Goal: Find specific page/section: Find specific page/section

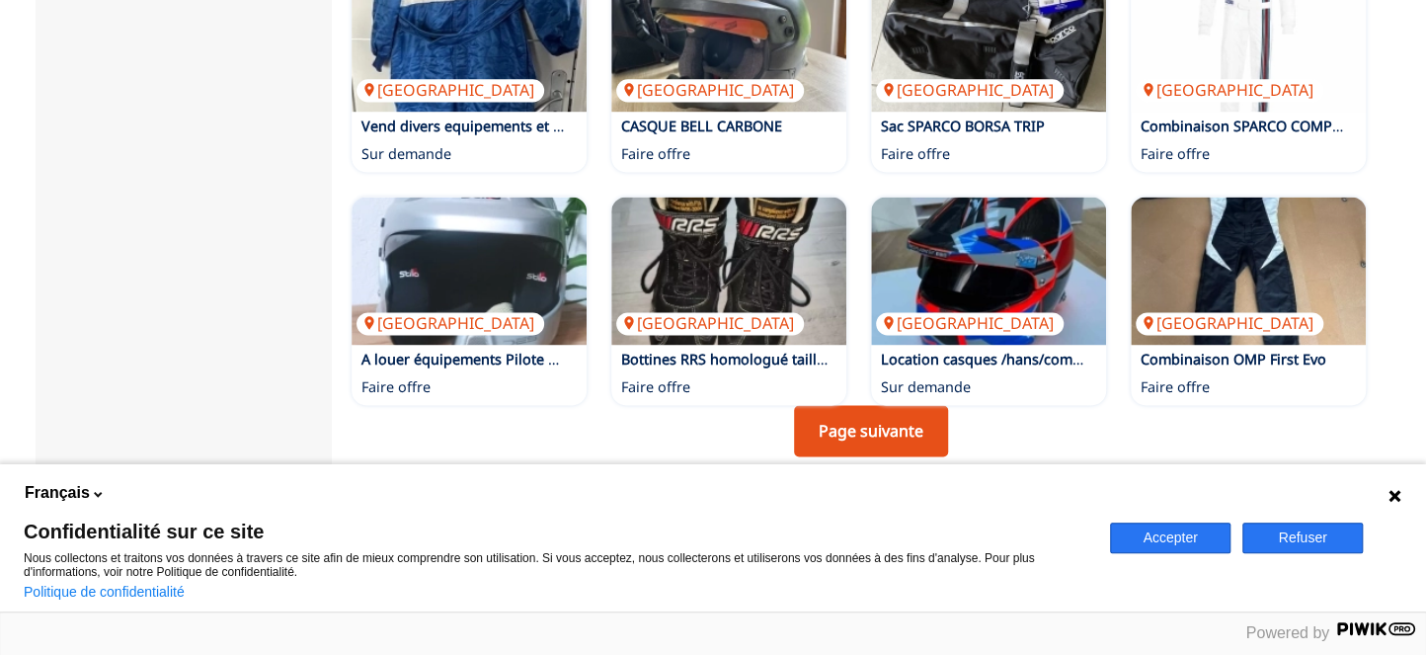
scroll to position [1382, 0]
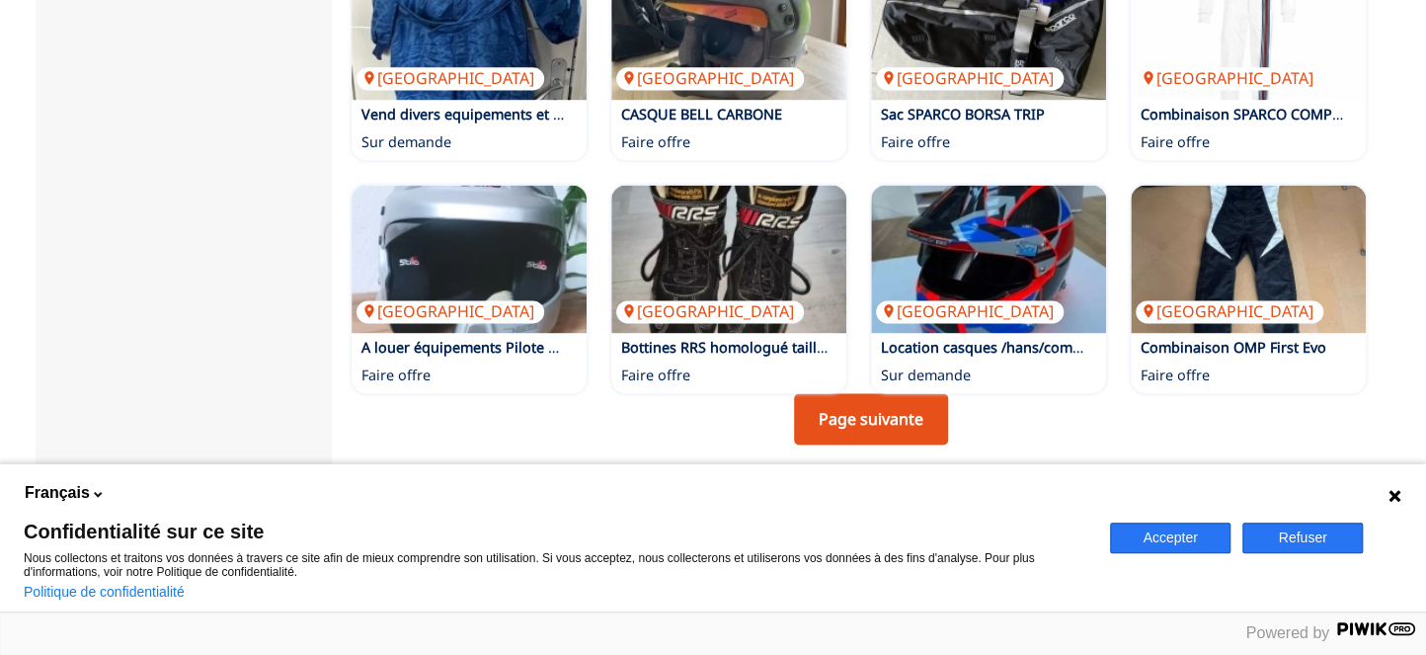
click at [1393, 495] on icon at bounding box center [1394, 496] width 12 height 12
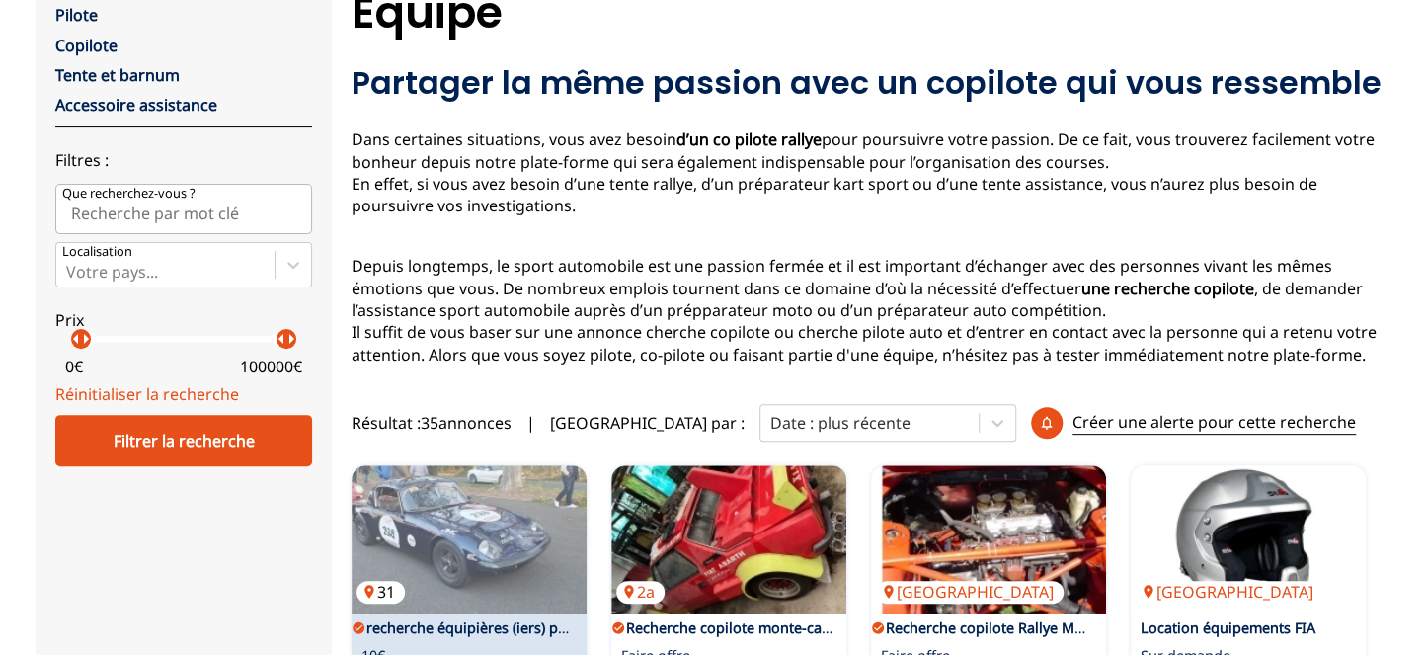
scroll to position [0, 0]
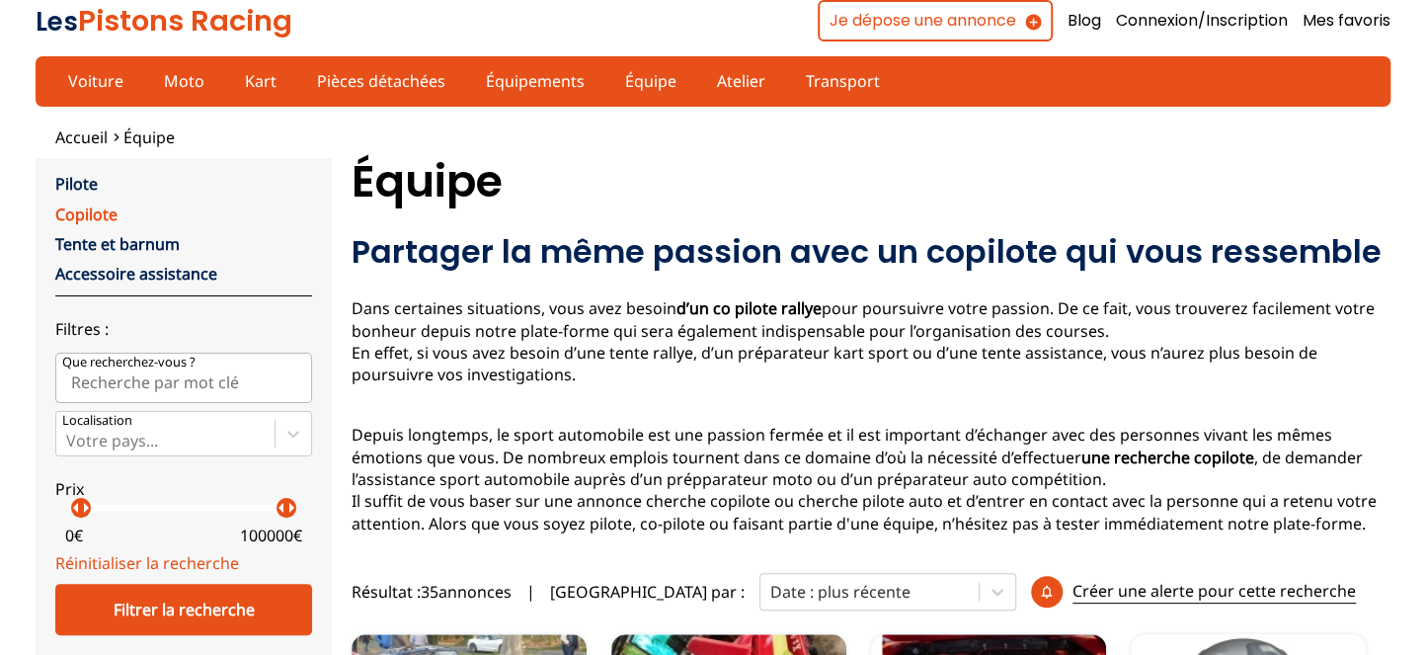
click at [79, 217] on link "Copilote" at bounding box center [86, 214] width 62 height 22
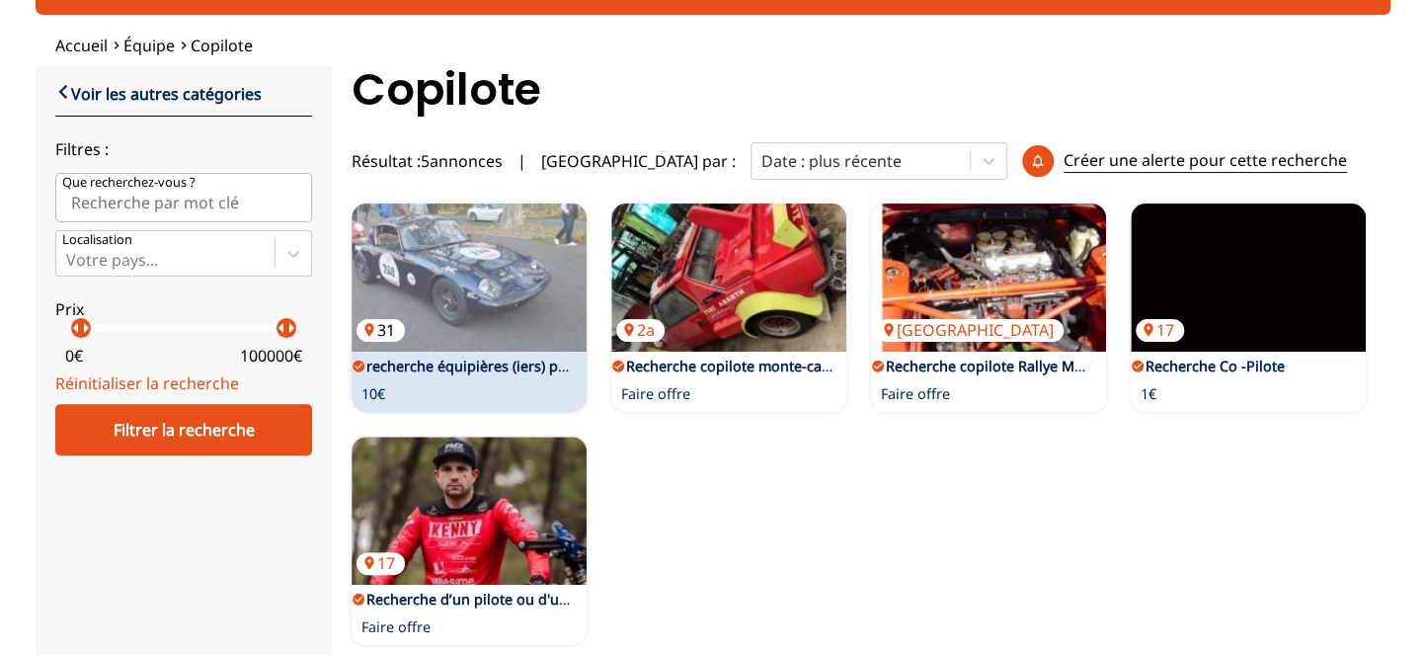
scroll to position [197, 0]
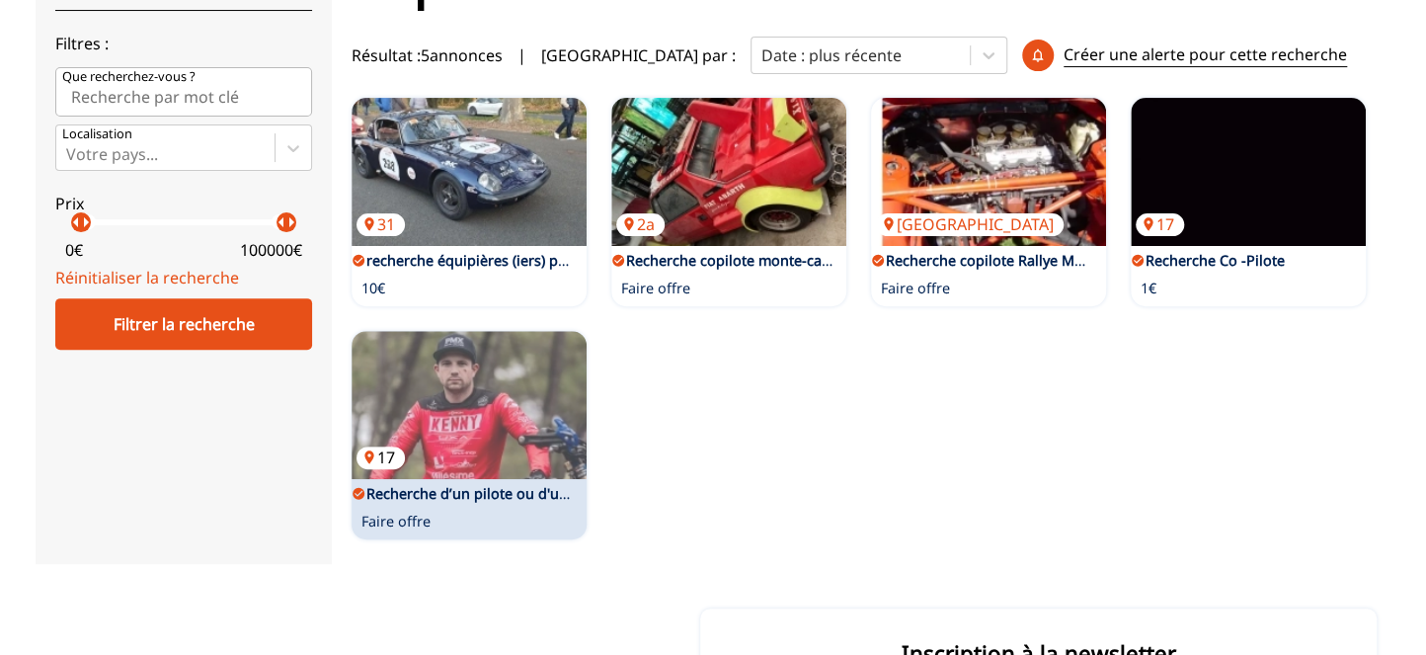
click at [433, 416] on img at bounding box center [468, 405] width 235 height 148
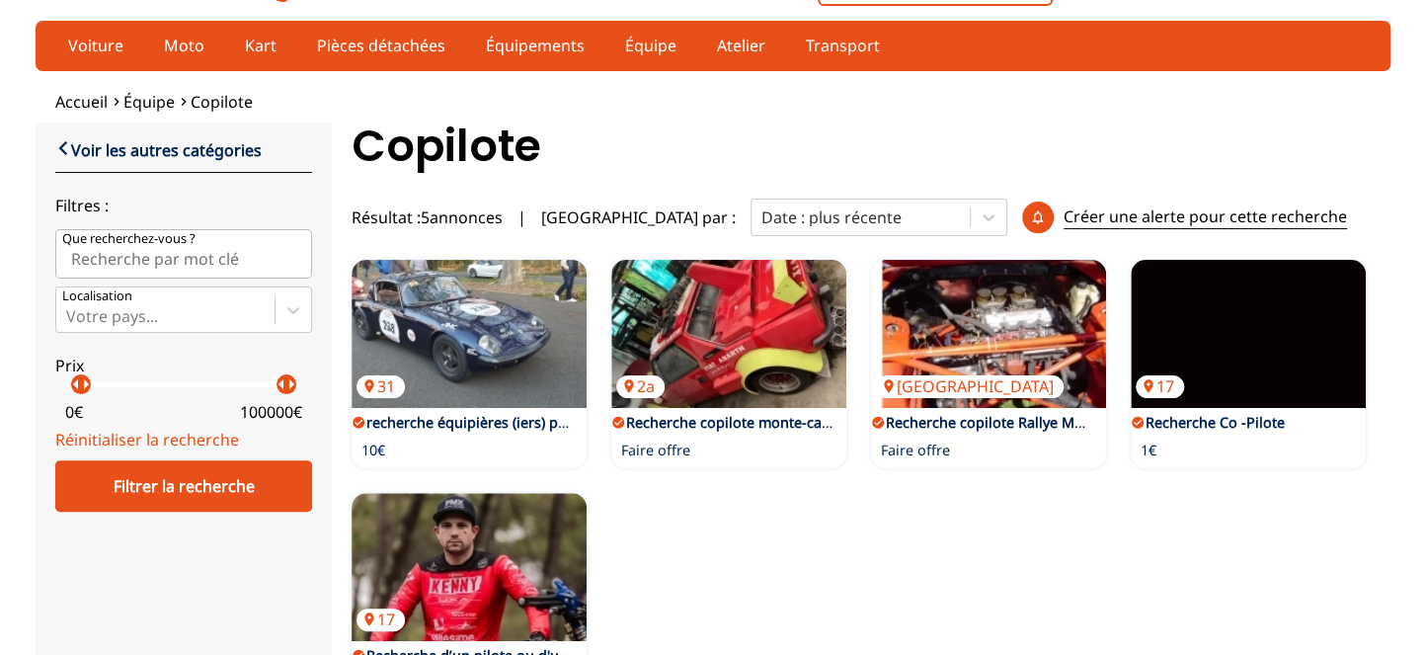
scroll to position [0, 0]
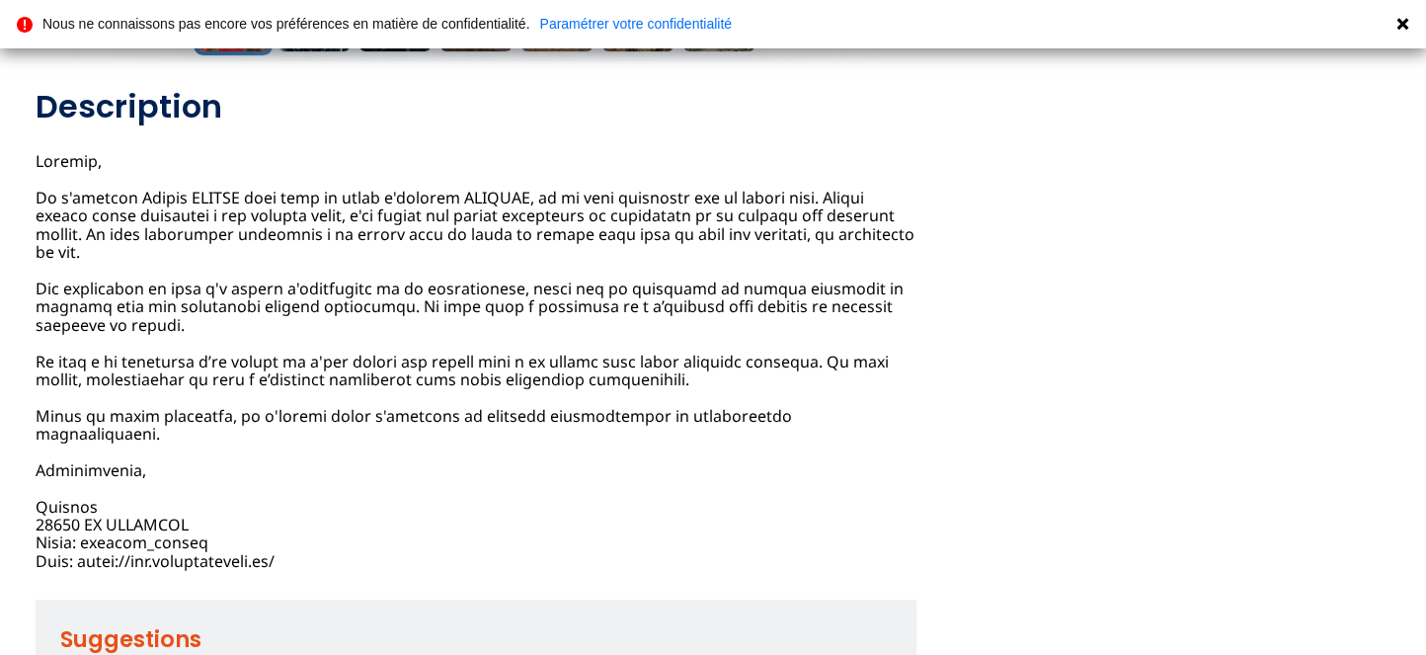
scroll to position [691, 0]
